Goal: Find contact information: Find contact information

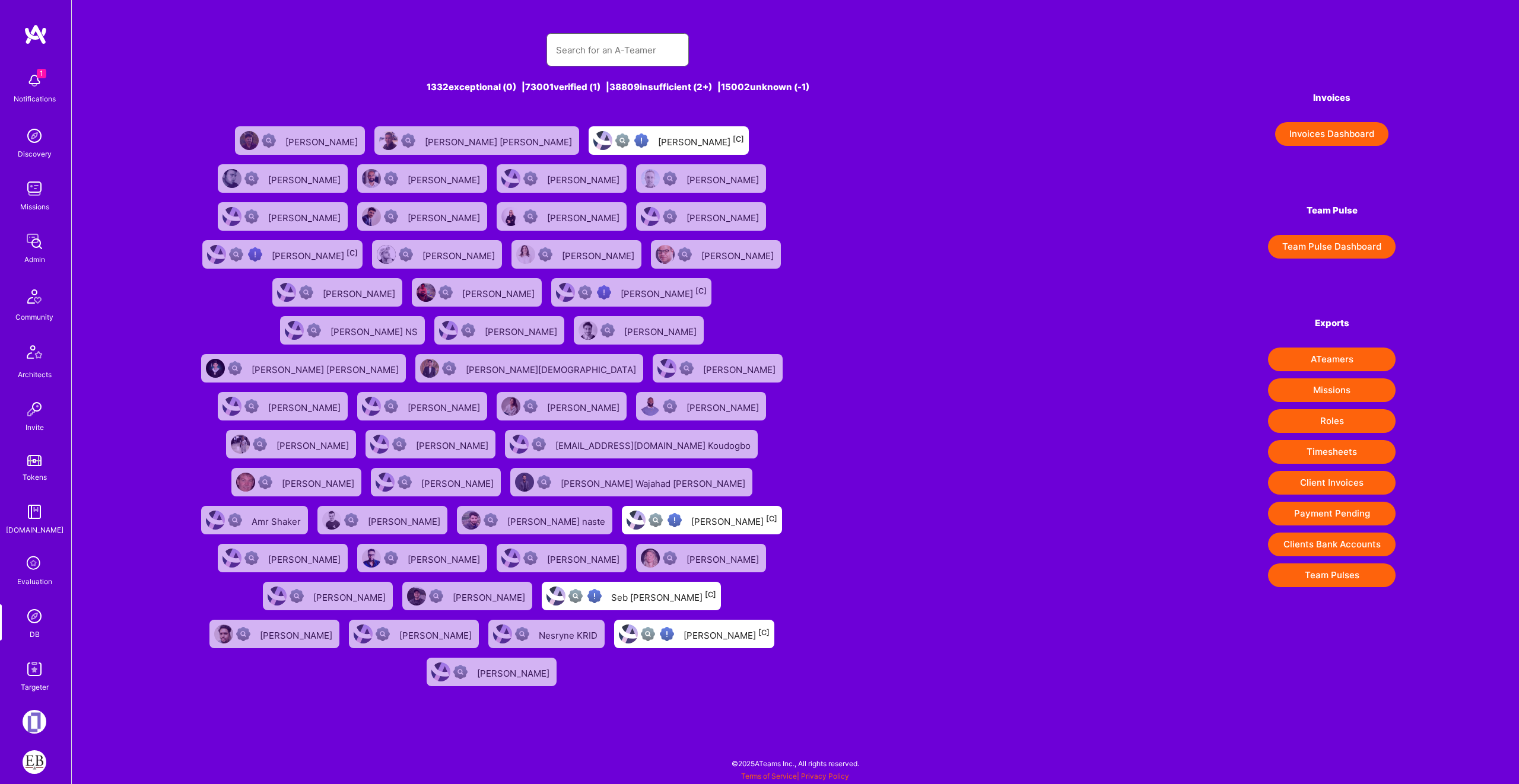
click at [631, 58] on input "text" at bounding box center [618, 50] width 123 height 30
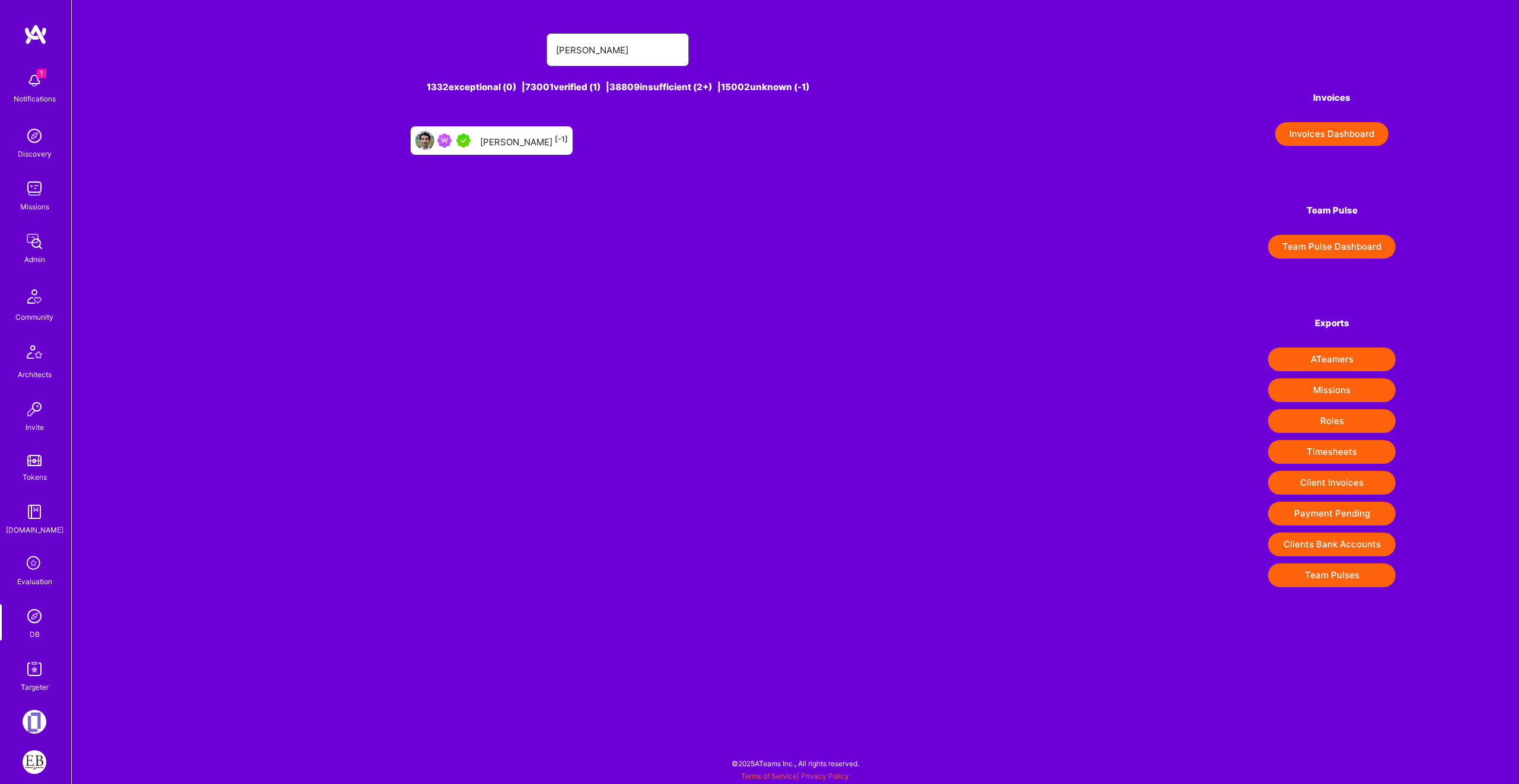
type input "[PERSON_NAME]"
click at [477, 126] on div "[PERSON_NAME] [-1]" at bounding box center [491, 140] width 162 height 28
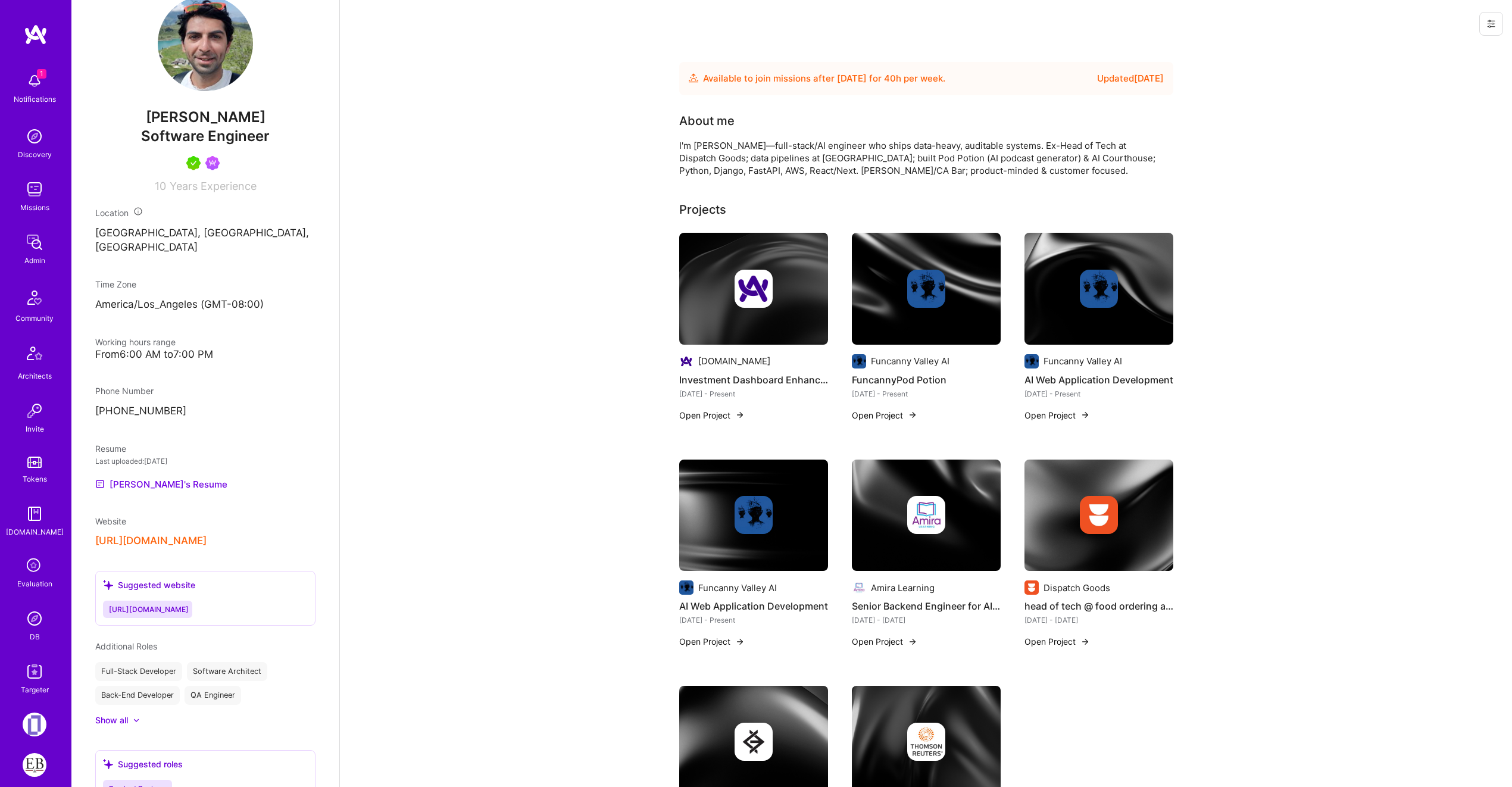
scroll to position [336, 0]
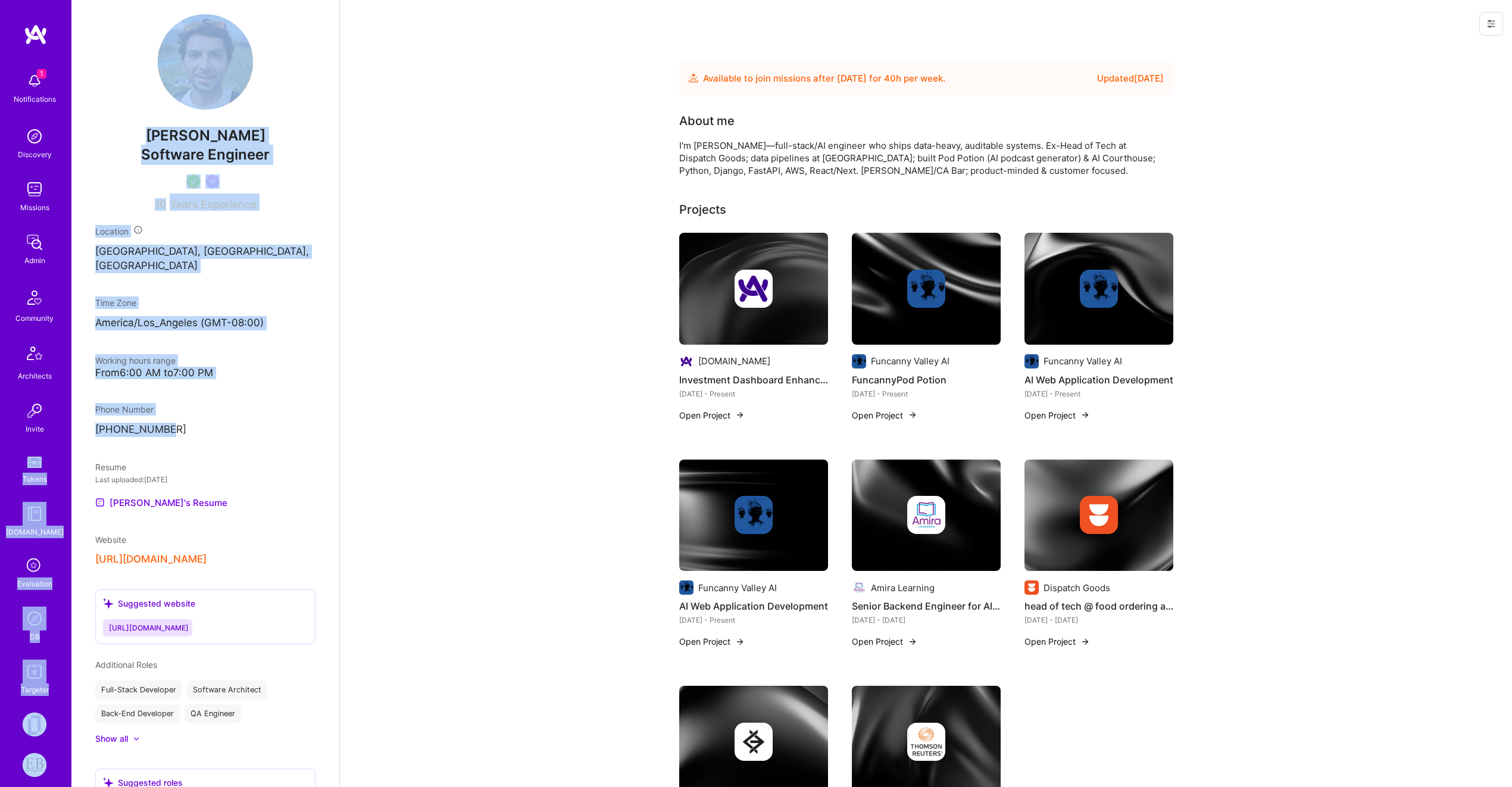
drag, startPoint x: 177, startPoint y: 428, endPoint x: 40, endPoint y: 428, distance: 137.0
click at [116, 414] on div "Phone Number" at bounding box center [124, 409] width 59 height 13
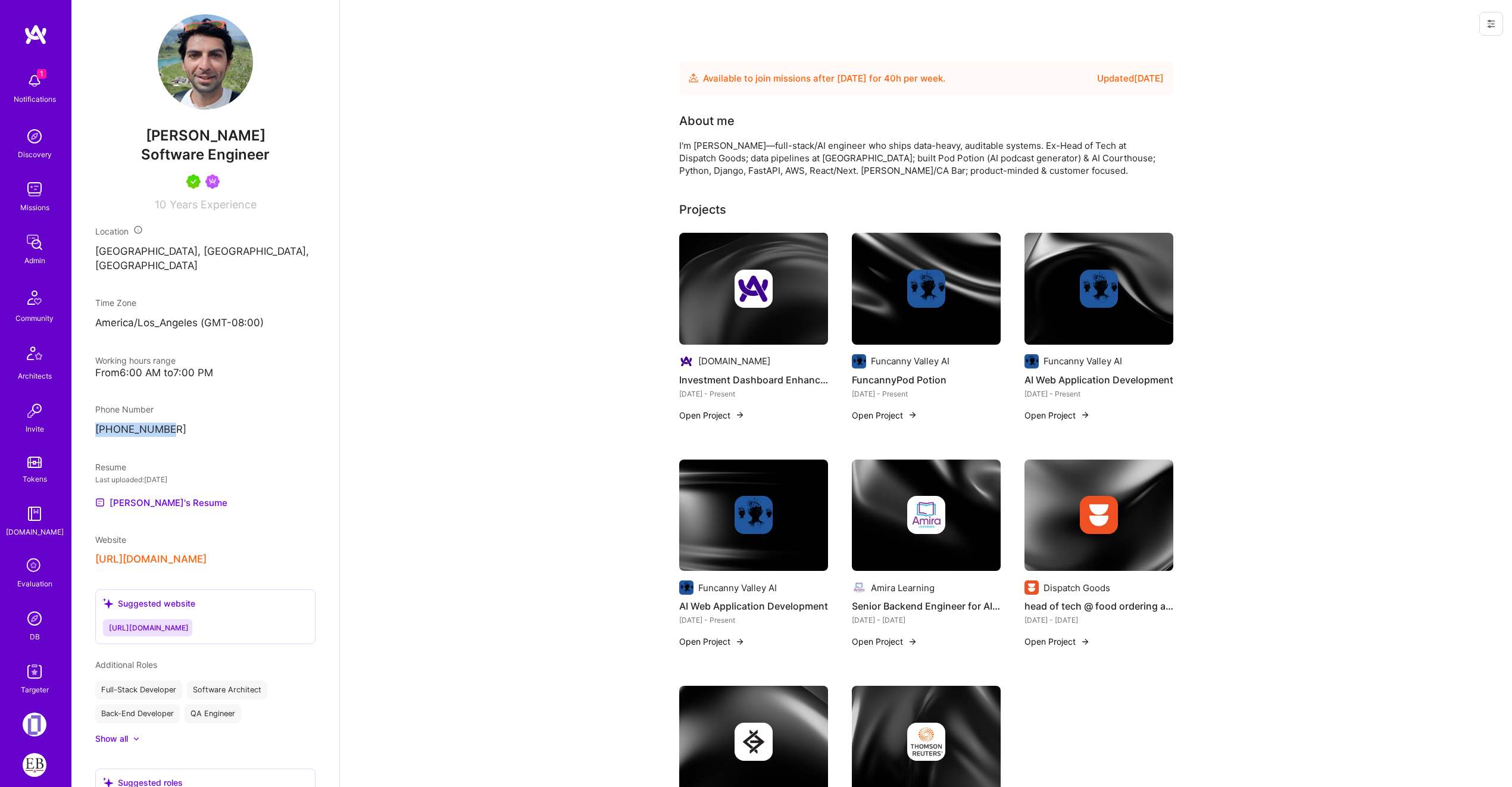
drag, startPoint x: 169, startPoint y: 433, endPoint x: 85, endPoint y: 428, distance: 84.1
click at [85, 428] on div "Admin data Details User ID: 6307ecf18014580013aefb92 Admin: No User type Regula…" at bounding box center [205, 394] width 268 height 787
copy p "[PHONE_NUMBER]"
